Goal: Task Accomplishment & Management: Complete application form

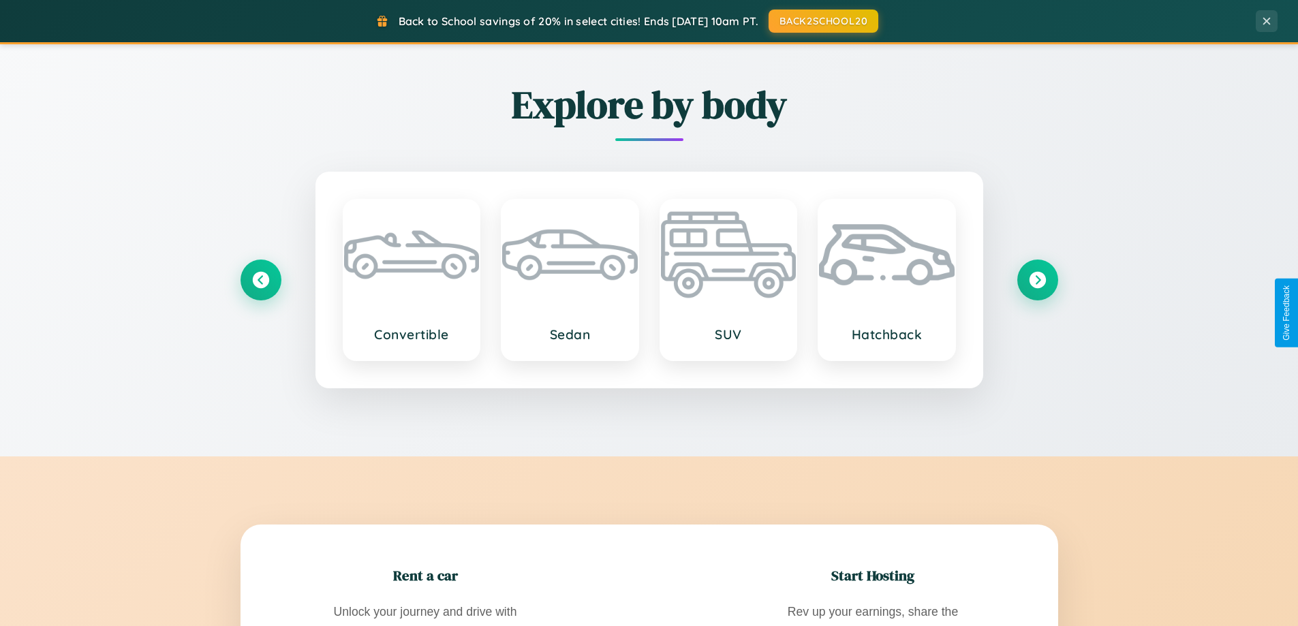
scroll to position [2621, 0]
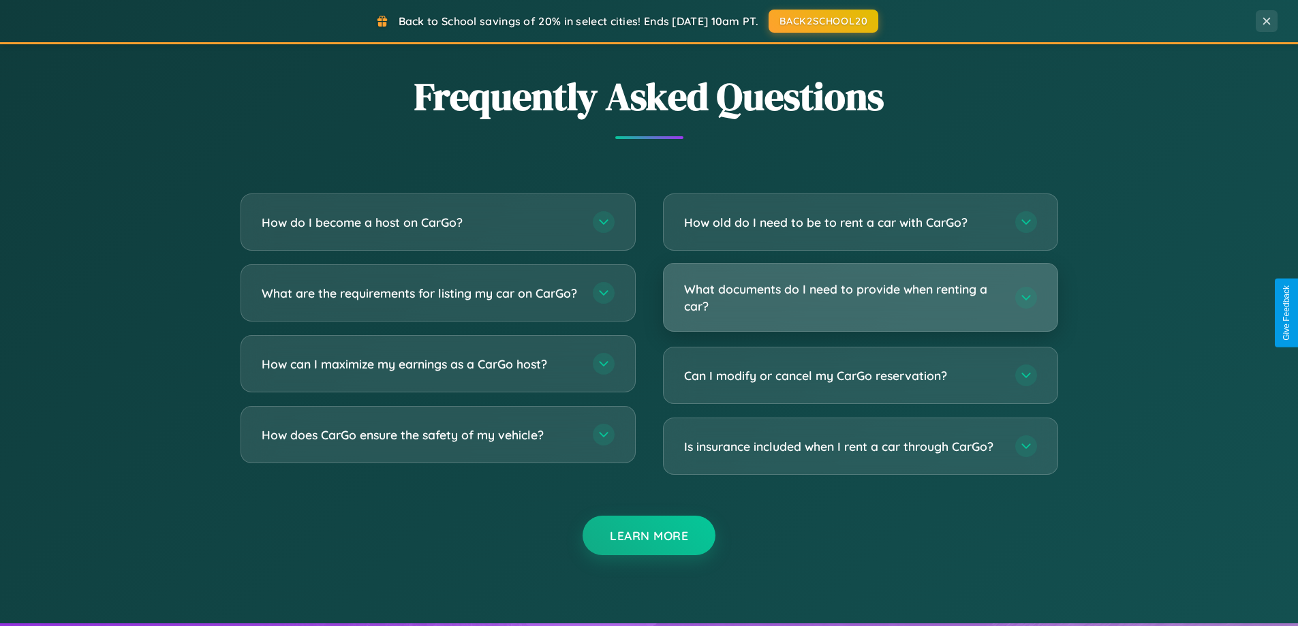
click at [860, 298] on h3 "What documents do I need to provide when renting a car?" at bounding box center [842, 297] width 317 height 33
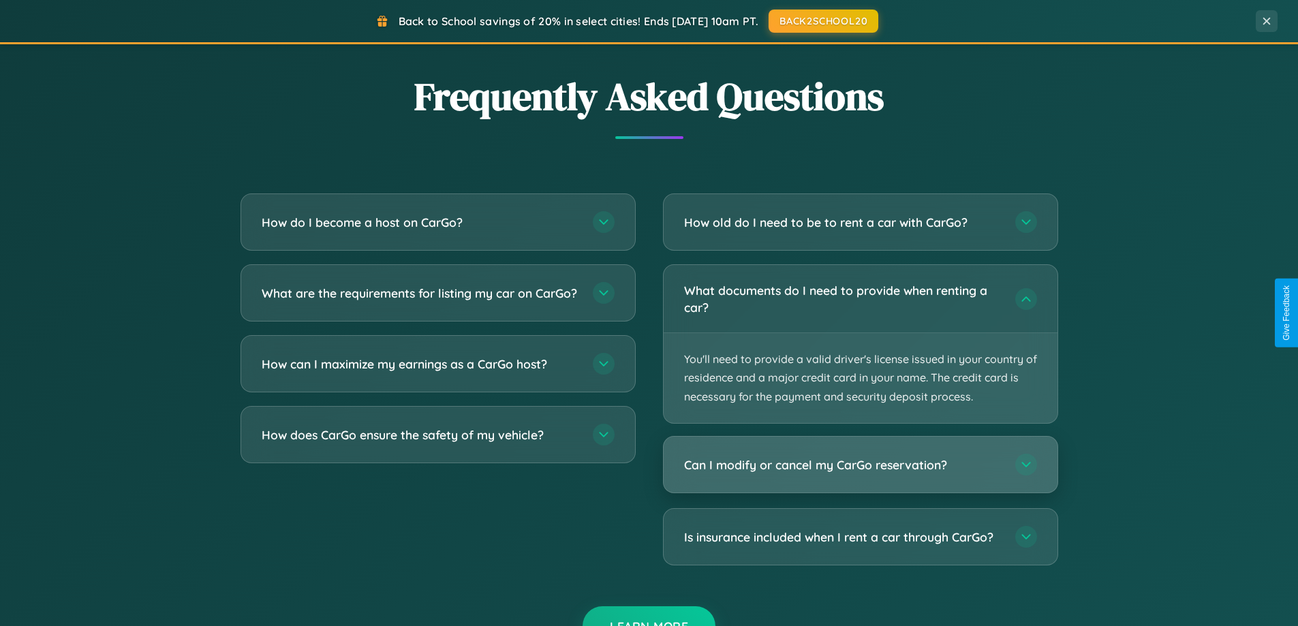
click at [860, 465] on h3 "Can I modify or cancel my CarGo reservation?" at bounding box center [842, 464] width 317 height 17
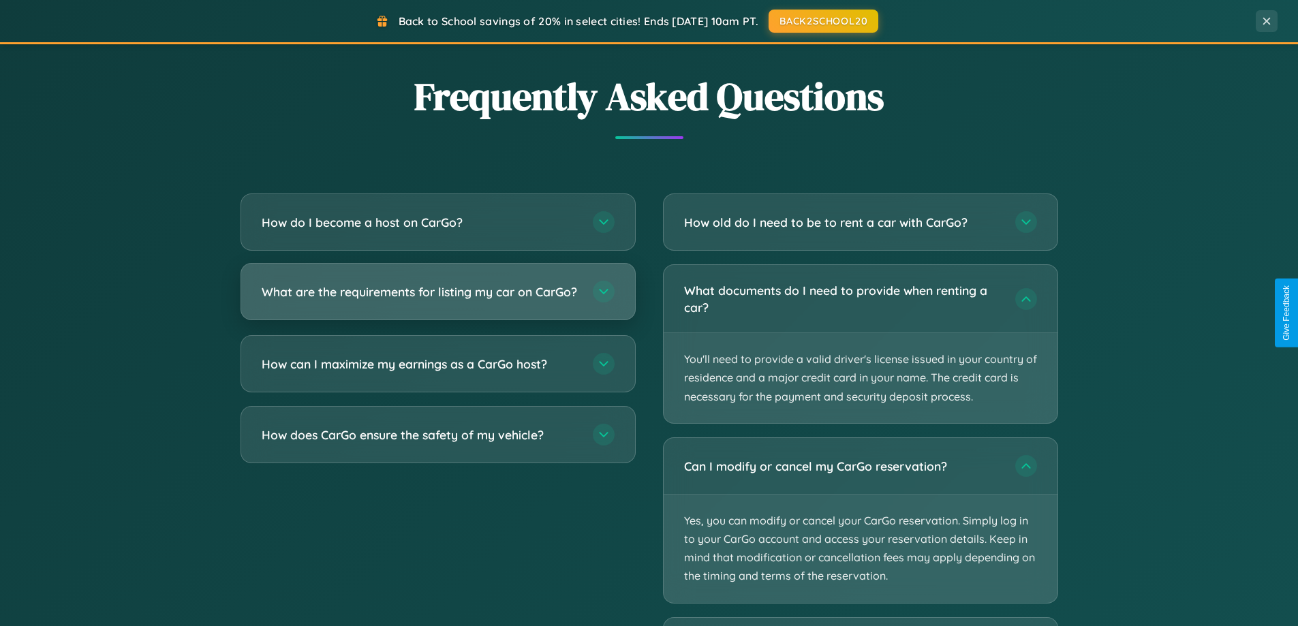
click at [437, 298] on h3 "What are the requirements for listing my car on CarGo?" at bounding box center [420, 291] width 317 height 17
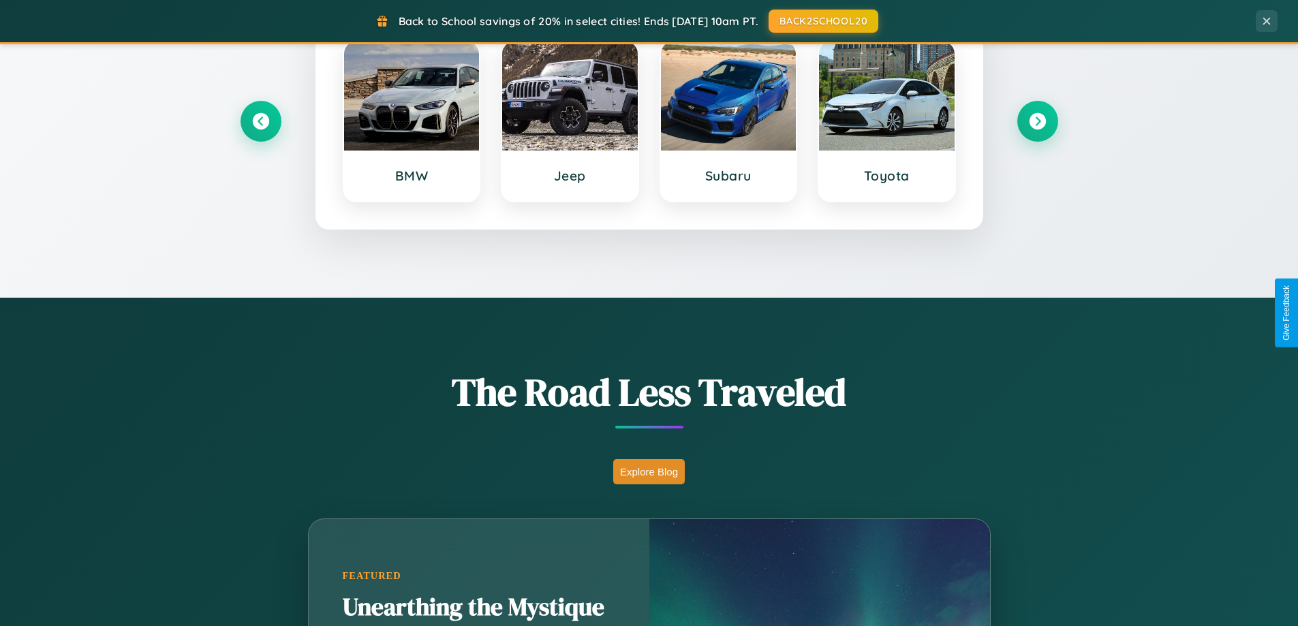
scroll to position [587, 0]
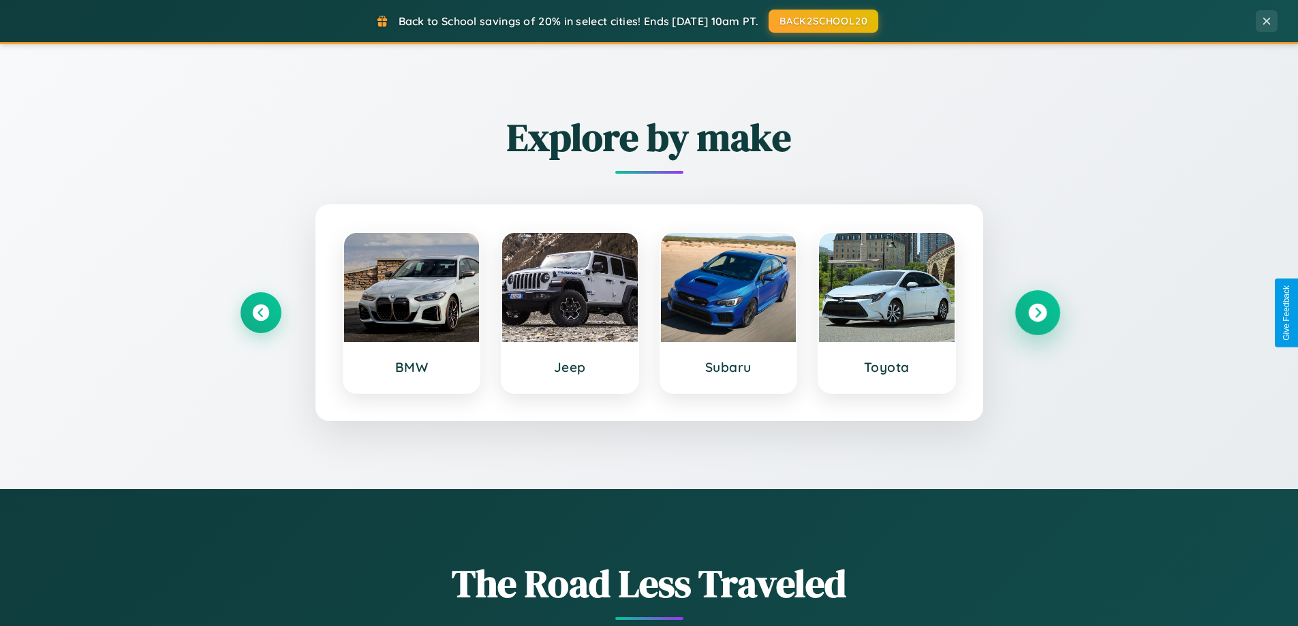
click at [1037, 313] on icon at bounding box center [1037, 313] width 18 height 18
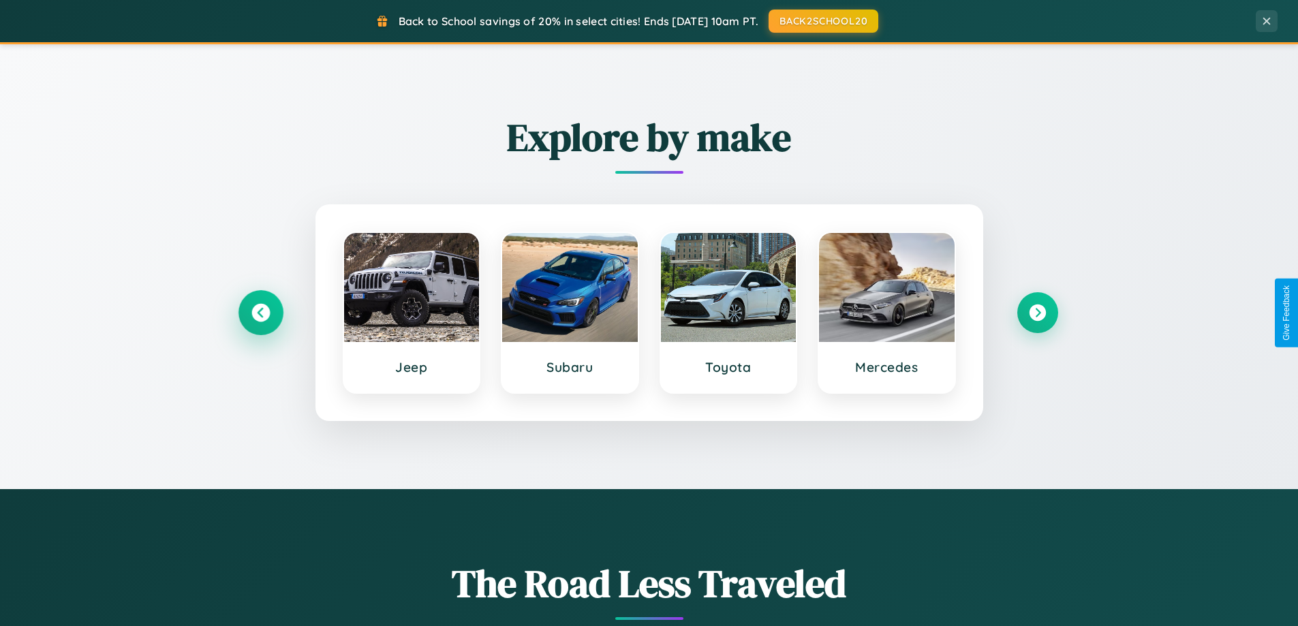
click at [260, 313] on icon at bounding box center [260, 313] width 18 height 18
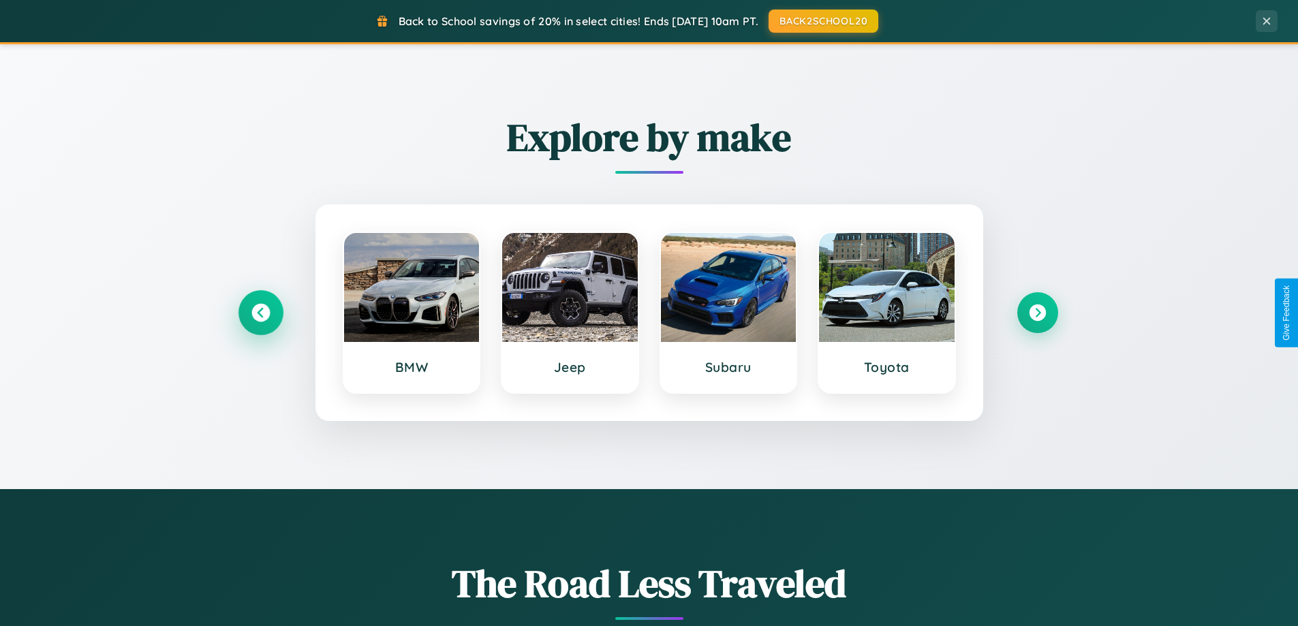
click at [260, 313] on icon at bounding box center [260, 313] width 18 height 18
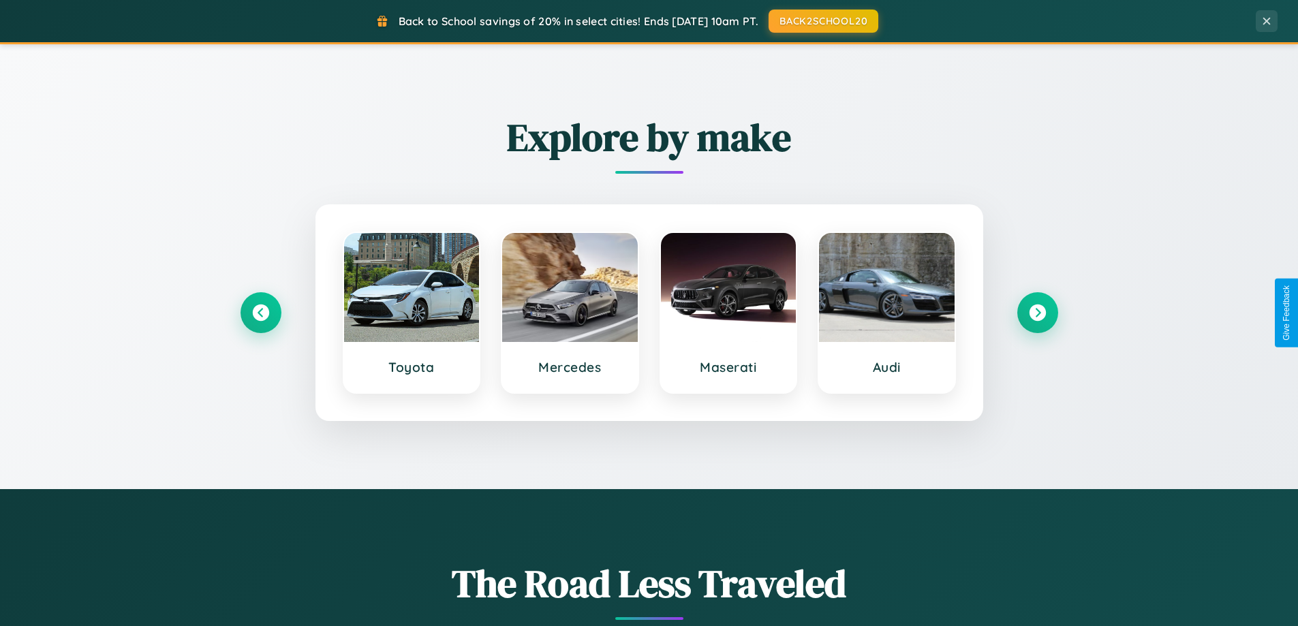
scroll to position [0, 0]
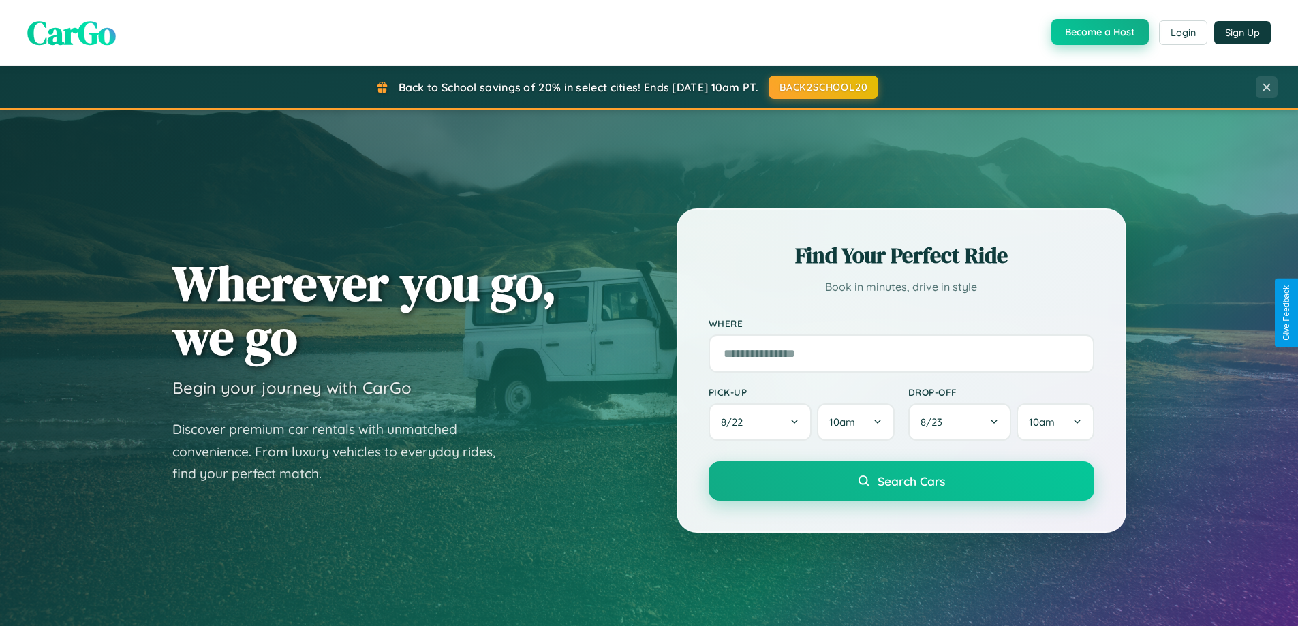
click at [1098, 33] on button "Become a Host" at bounding box center [1099, 32] width 97 height 26
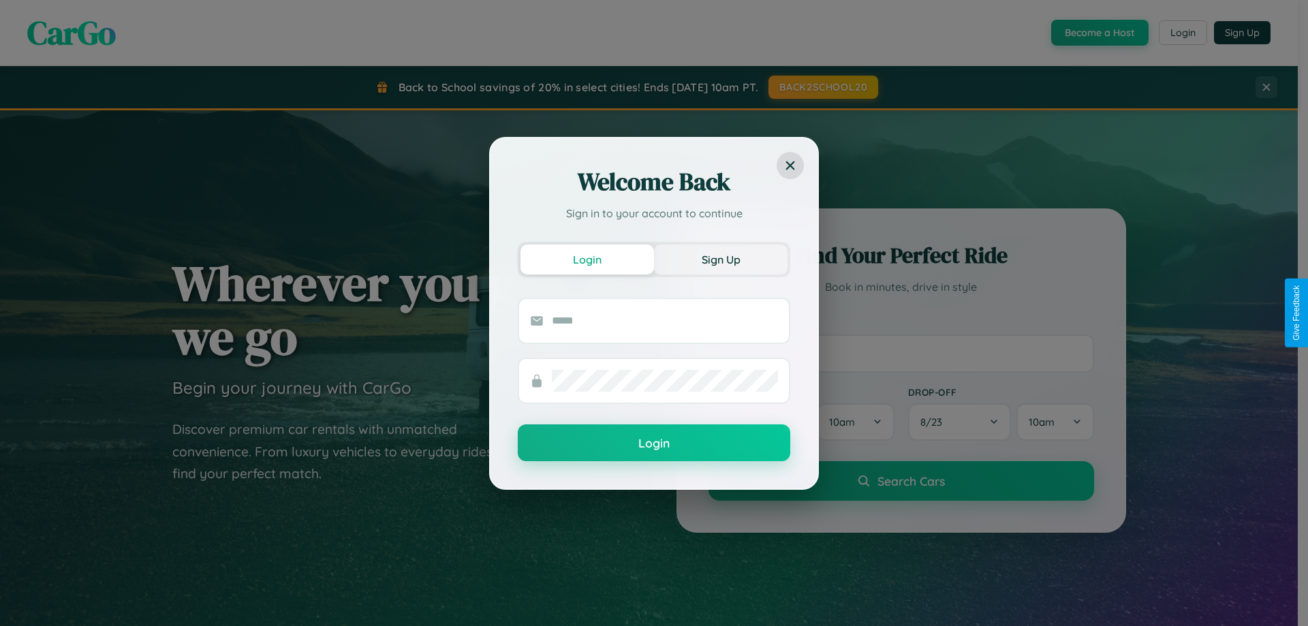
click at [721, 259] on button "Sign Up" at bounding box center [721, 260] width 134 height 30
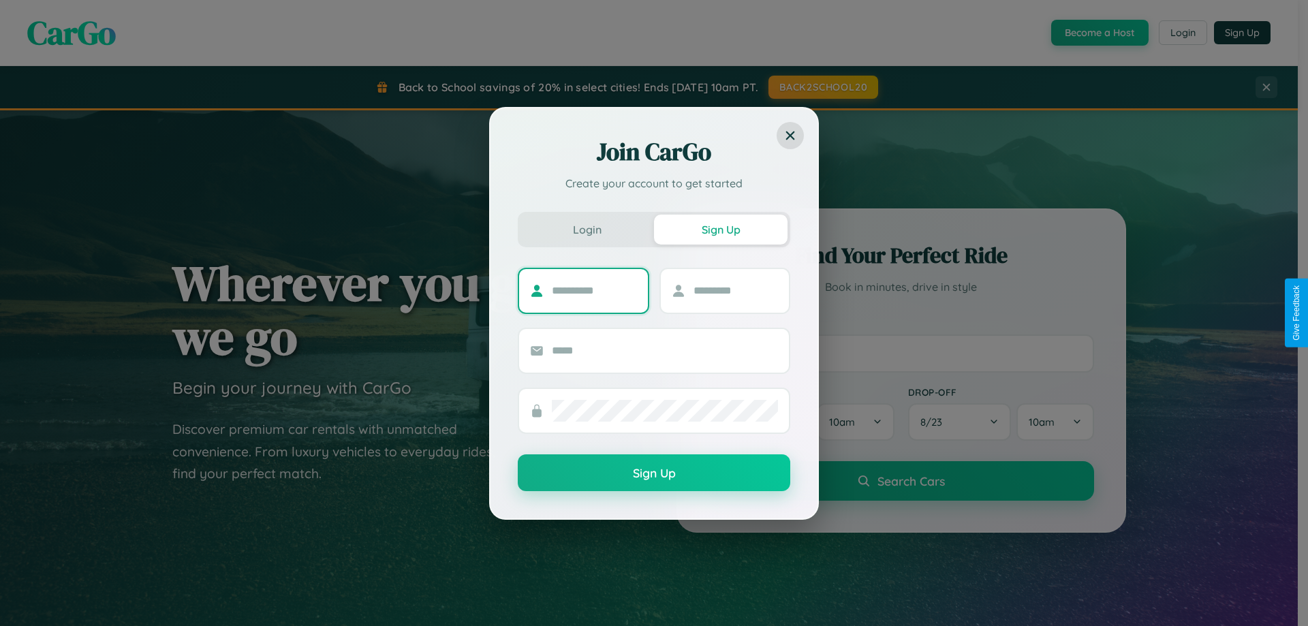
click at [594, 290] on input "text" at bounding box center [594, 291] width 85 height 22
type input "******"
click at [735, 290] on input "text" at bounding box center [736, 291] width 85 height 22
type input "********"
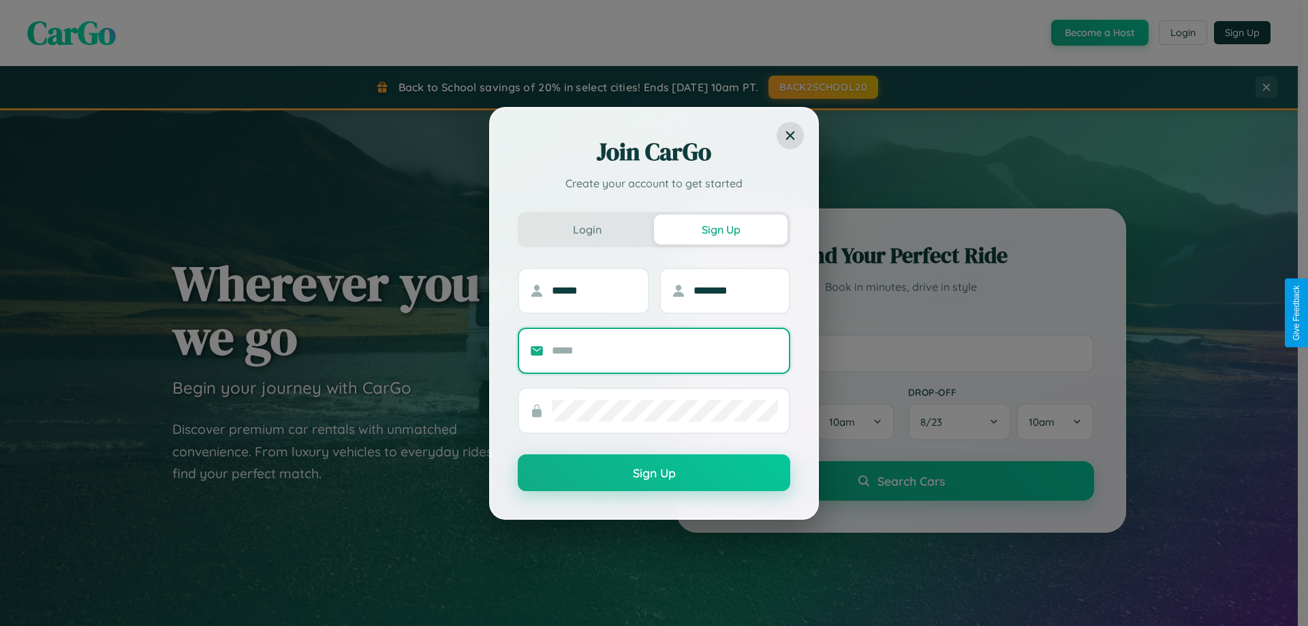
click at [665, 350] on input "text" at bounding box center [665, 351] width 226 height 22
type input "**********"
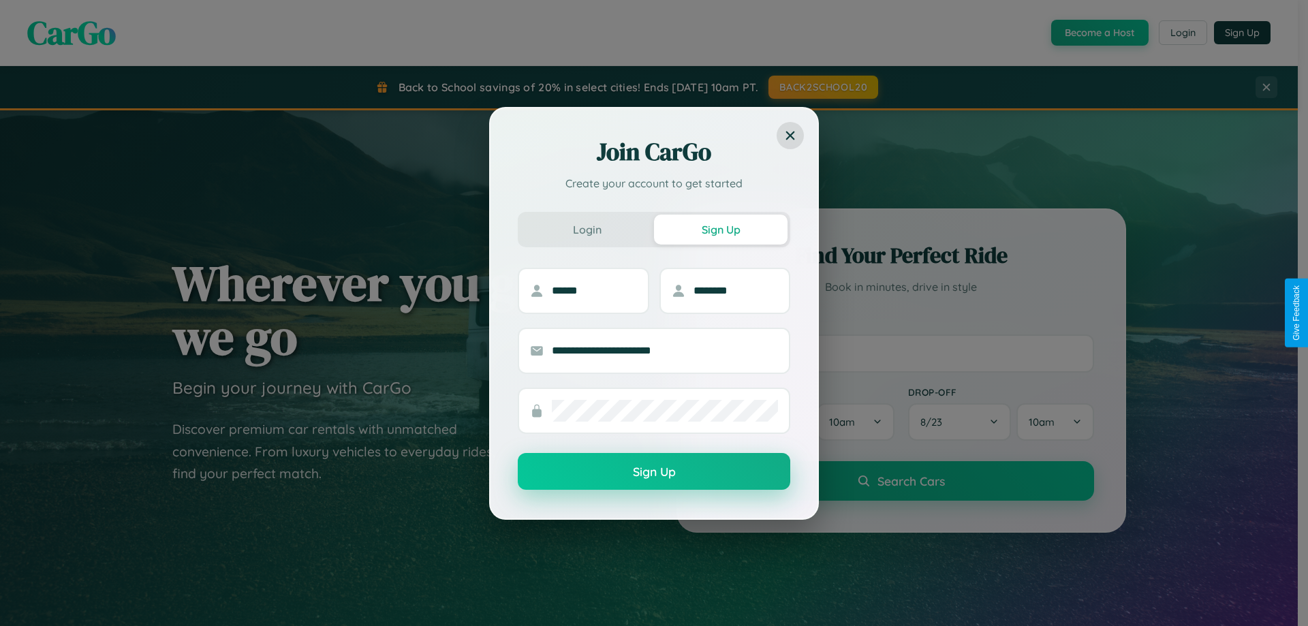
click at [654, 472] on button "Sign Up" at bounding box center [654, 471] width 272 height 37
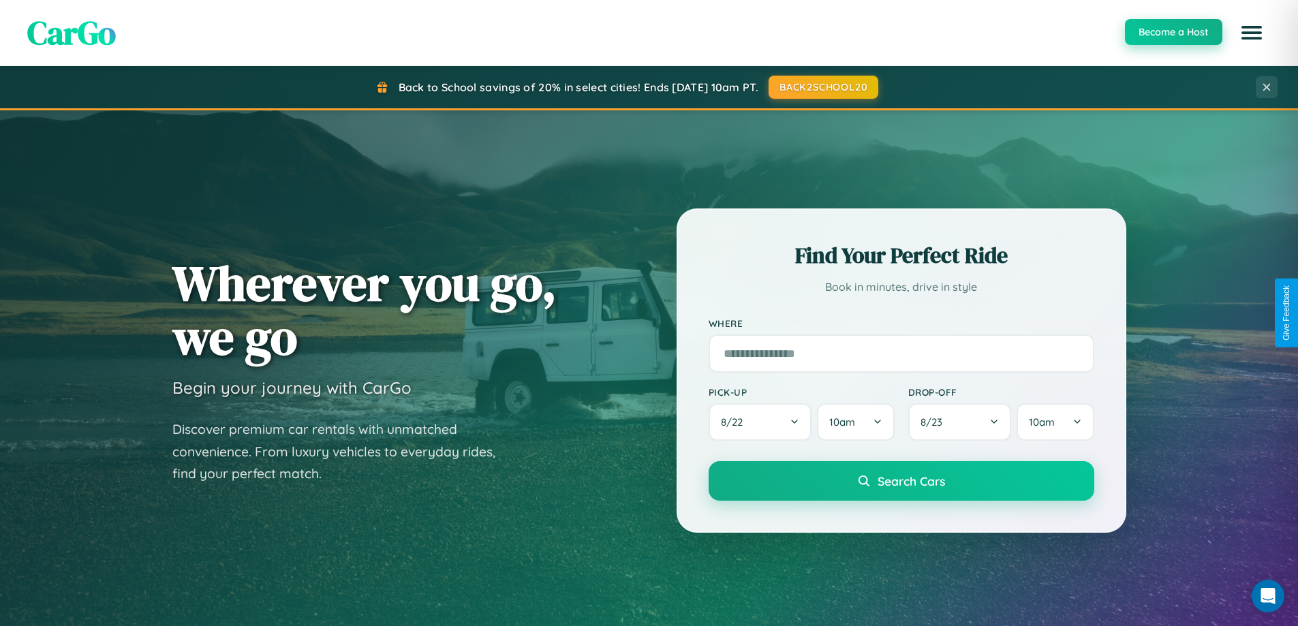
click at [1172, 32] on button "Become a Host" at bounding box center [1173, 32] width 97 height 26
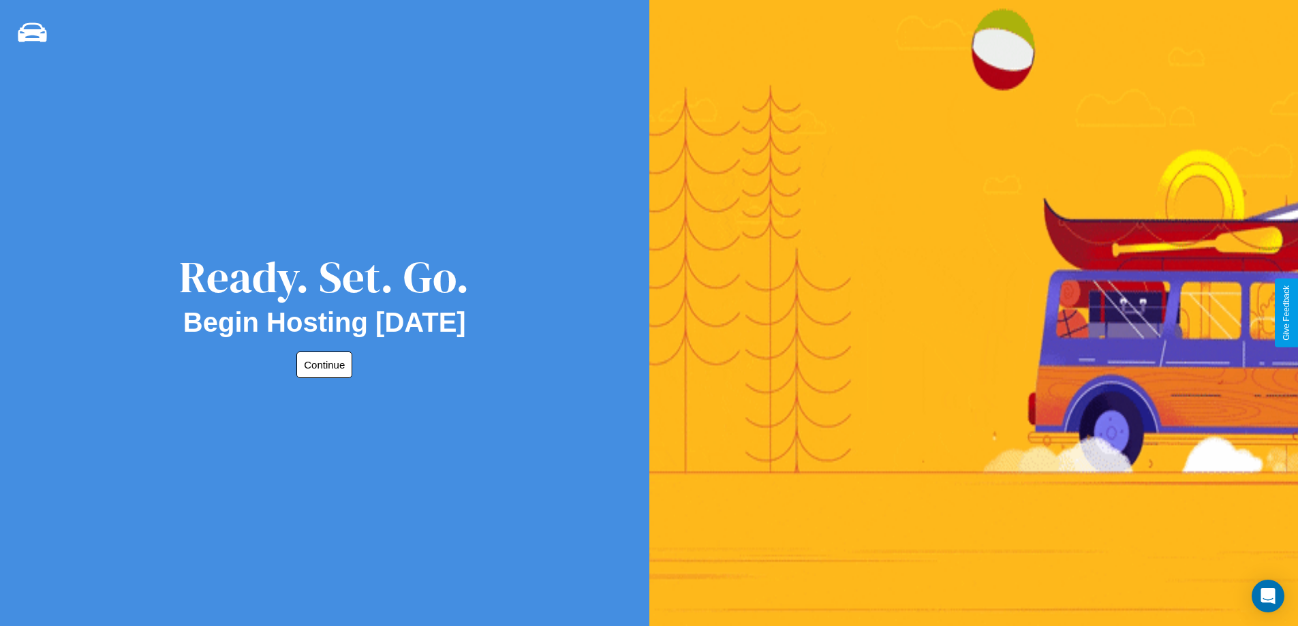
click at [322, 364] on button "Continue" at bounding box center [324, 365] width 56 height 27
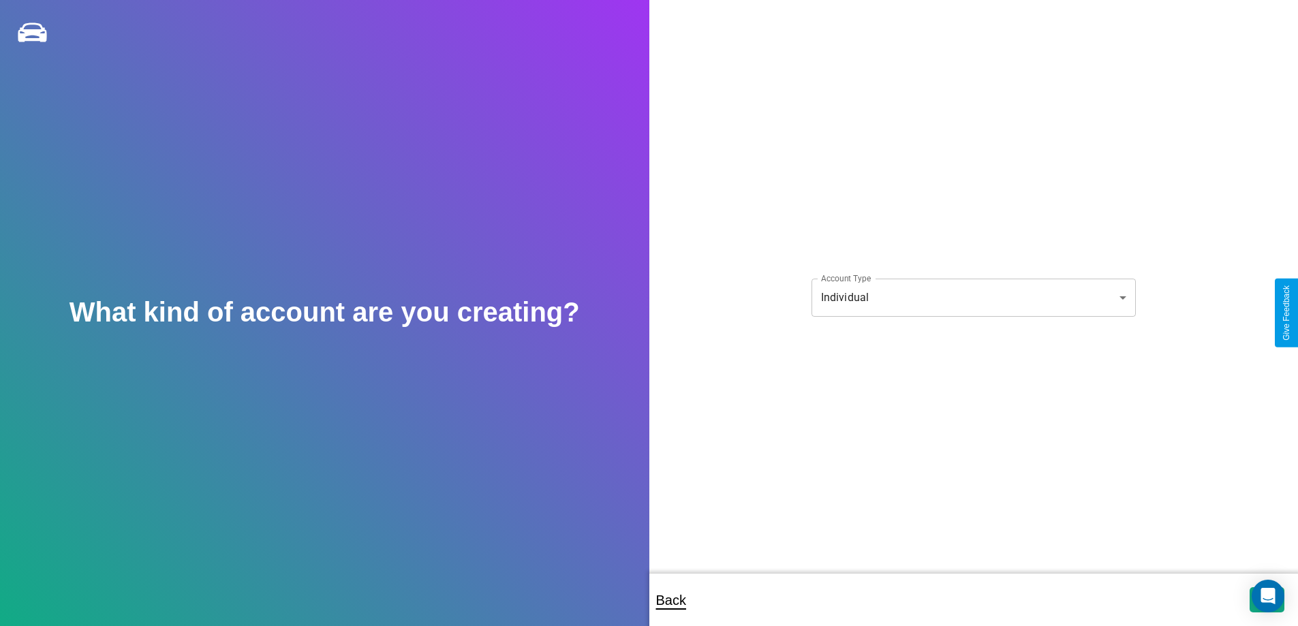
click at [973, 297] on body "**********" at bounding box center [649, 322] width 1298 height 644
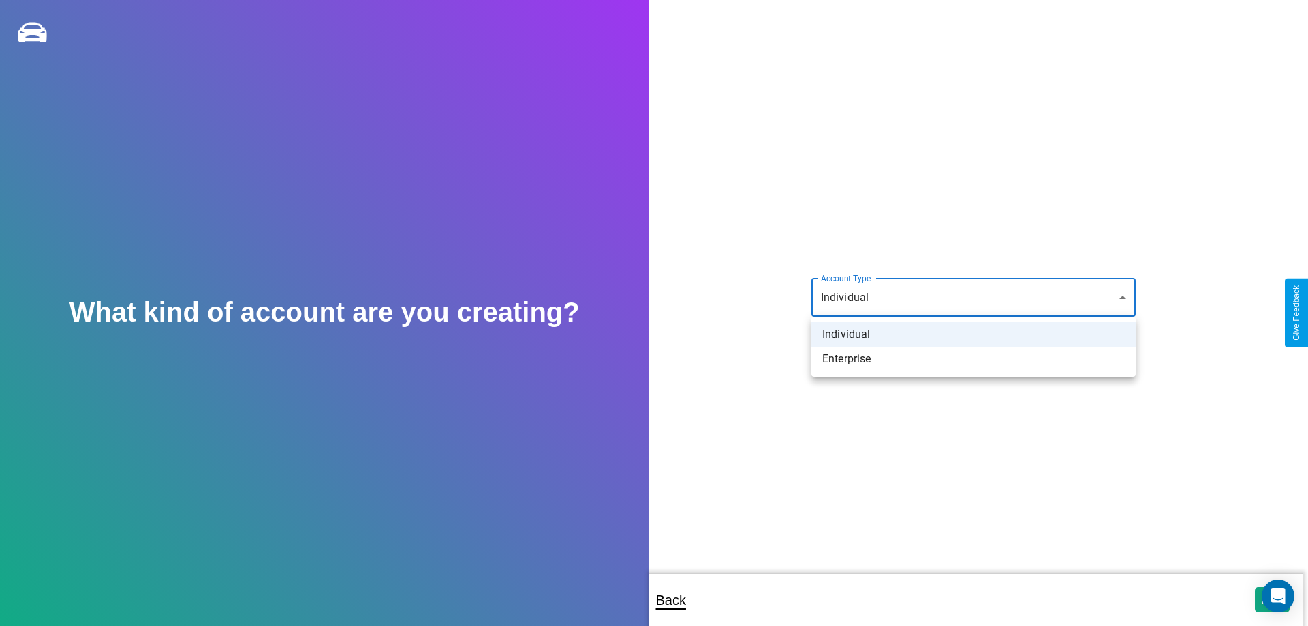
click at [974, 334] on li "Individual" at bounding box center [973, 334] width 324 height 25
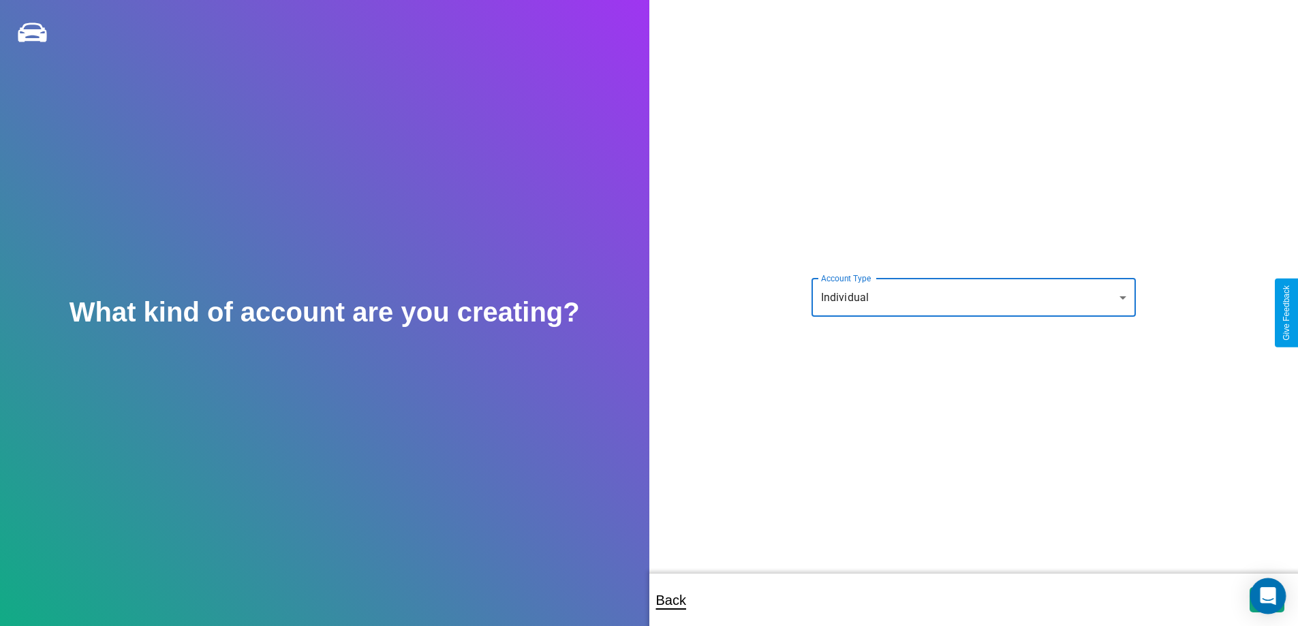
click at [1266, 599] on icon "Open Intercom Messenger" at bounding box center [1268, 596] width 16 height 18
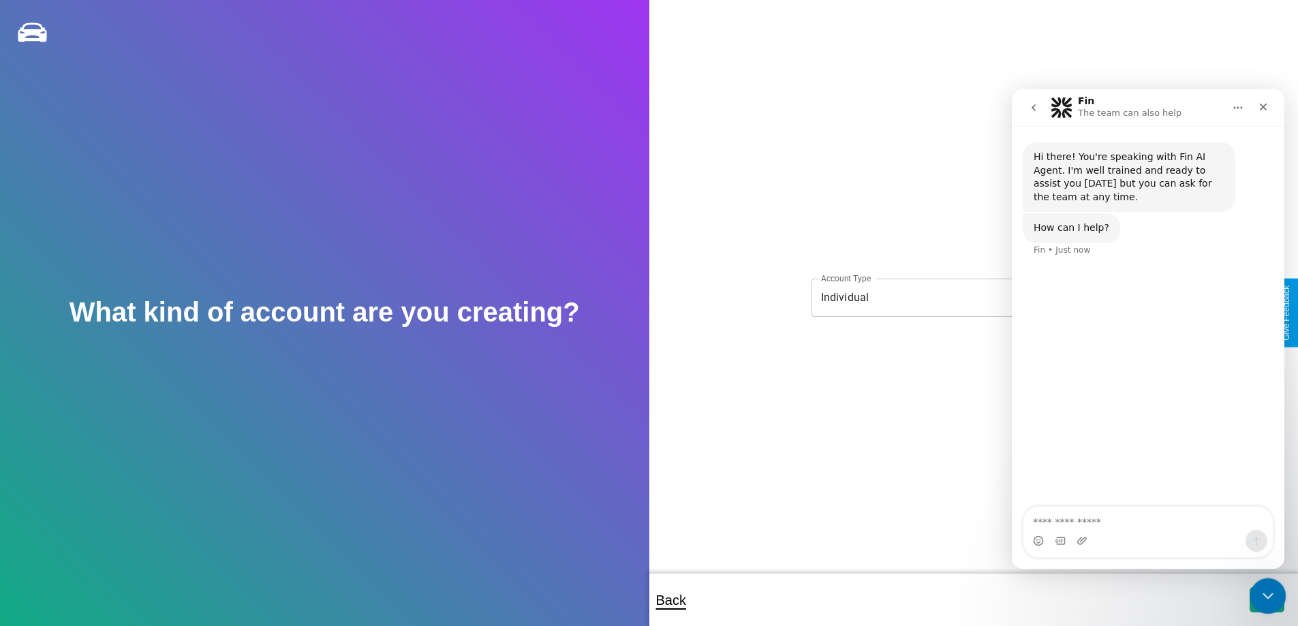
click at [1264, 597] on icon "Close Intercom Messenger" at bounding box center [1266, 594] width 16 height 16
